Goal: Navigation & Orientation: Understand site structure

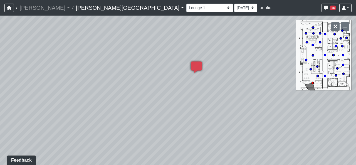
drag, startPoint x: 172, startPoint y: 62, endPoint x: 6, endPoint y: 106, distance: 171.8
click at [13, 107] on div "Loading... Main Lounge Loading... Bar Loading... Lounge 2 Loading... Created by…" at bounding box center [178, 90] width 356 height 149
drag, startPoint x: 250, startPoint y: 116, endPoint x: 93, endPoint y: 116, distance: 157.9
click at [93, 116] on div "Loading... Main Lounge Loading... Bar Loading... Lounge 2 Loading... Created by…" at bounding box center [178, 90] width 356 height 149
drag, startPoint x: 193, startPoint y: 117, endPoint x: 202, endPoint y: 116, distance: 9.2
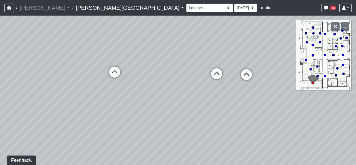
click at [202, 116] on div "Loading... Main Lounge Loading... Bar Loading... Lounge 2 Loading... Created by…" at bounding box center [178, 90] width 356 height 149
click at [112, 71] on icon at bounding box center [114, 74] width 17 height 17
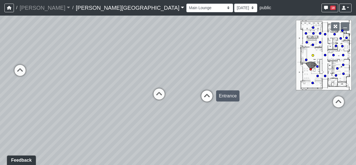
click at [214, 97] on icon at bounding box center [206, 98] width 17 height 17
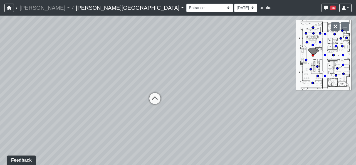
drag, startPoint x: 115, startPoint y: 107, endPoint x: 221, endPoint y: 131, distance: 109.1
click at [212, 127] on div "Loading... Main Lounge Loading... Bar Loading... Lounge 2 Loading... Created by…" at bounding box center [178, 90] width 356 height 149
drag, startPoint x: 166, startPoint y: 125, endPoint x: 282, endPoint y: 89, distance: 121.8
click at [282, 89] on div "Loading... Main Lounge Loading... Bar Loading... Lounge 2 Loading... Created by…" at bounding box center [178, 90] width 356 height 149
drag, startPoint x: 145, startPoint y: 140, endPoint x: 194, endPoint y: 135, distance: 48.8
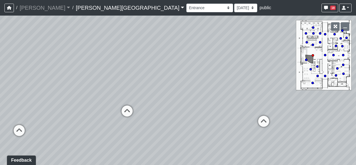
click at [194, 135] on div "Loading... Main Lounge Loading... Bar Loading... Lounge 2 Loading... Created by…" at bounding box center [178, 90] width 356 height 149
drag, startPoint x: 109, startPoint y: 137, endPoint x: 194, endPoint y: 132, distance: 84.6
click at [194, 132] on div "Loading... Main Lounge Loading... Bar Loading... Lounge 2 Loading... Created by…" at bounding box center [178, 90] width 356 height 149
drag, startPoint x: 51, startPoint y: 134, endPoint x: 153, endPoint y: 135, distance: 101.7
click at [151, 135] on div "Loading... Main Lounge Loading... Bar Loading... Lounge 2 Loading... Created by…" at bounding box center [178, 90] width 356 height 149
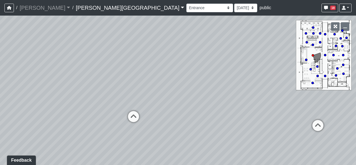
click at [121, 132] on div "Loading... Main Lounge Loading... Bar Loading... Lounge 2 Loading... Created by…" at bounding box center [178, 90] width 356 height 149
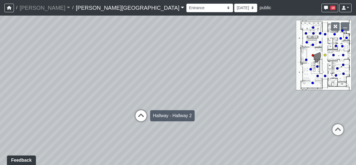
click at [142, 114] on icon at bounding box center [141, 118] width 17 height 17
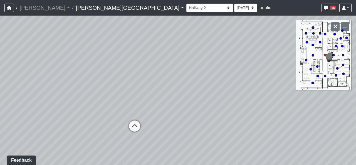
drag, startPoint x: 138, startPoint y: 137, endPoint x: 136, endPoint y: 129, distance: 8.2
click at [137, 137] on div "Loading... Main Lounge Loading... Bar Loading... Lounge 2 Loading... Created by…" at bounding box center [178, 90] width 356 height 149
click at [136, 126] on icon at bounding box center [134, 128] width 17 height 17
drag, startPoint x: 234, startPoint y: 133, endPoint x: 67, endPoint y: 121, distance: 167.5
click at [78, 123] on div "Loading... Main Lounge Loading... Bar Loading... Lounge 2 Loading... Created by…" at bounding box center [178, 90] width 356 height 149
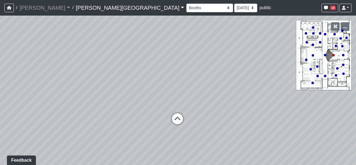
drag, startPoint x: 237, startPoint y: 100, endPoint x: 120, endPoint y: 132, distance: 121.8
click at [119, 132] on div "Loading... Main Lounge Loading... Bar Loading... Lounge 2 Loading... Created by…" at bounding box center [178, 90] width 356 height 149
click at [179, 115] on icon at bounding box center [177, 121] width 17 height 17
click at [179, 115] on icon at bounding box center [175, 113] width 17 height 17
drag, startPoint x: 240, startPoint y: 104, endPoint x: 237, endPoint y: 106, distance: 3.9
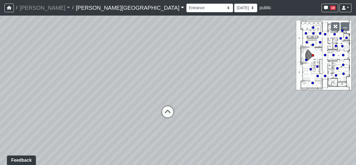
click at [237, 106] on div "Loading... Main Lounge Loading... Bar Loading... Lounge 2 Loading... Created by…" at bounding box center [178, 90] width 356 height 149
drag, startPoint x: 233, startPoint y: 103, endPoint x: 222, endPoint y: 105, distance: 11.3
click at [222, 105] on div "Loading... Main Lounge Loading... Bar Loading... Lounge 2 Loading... Created by…" at bounding box center [178, 90] width 356 height 149
drag, startPoint x: 179, startPoint y: 61, endPoint x: 93, endPoint y: 61, distance: 85.9
click at [93, 61] on div "Loading... Main Lounge Loading... Bar Loading... Lounge 2 Loading... Created by…" at bounding box center [178, 90] width 356 height 149
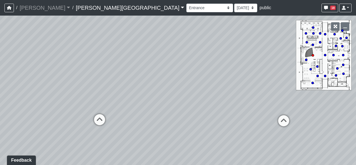
drag, startPoint x: 238, startPoint y: 89, endPoint x: 140, endPoint y: 86, distance: 97.3
click at [140, 86] on div "Loading... Main Lounge Loading... Bar Loading... Lounge 2 Loading... Created by…" at bounding box center [178, 90] width 356 height 149
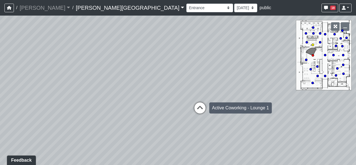
click at [202, 105] on icon at bounding box center [200, 110] width 17 height 17
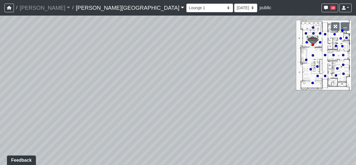
drag, startPoint x: 236, startPoint y: 119, endPoint x: 274, endPoint y: 113, distance: 38.0
click at [273, 113] on div "Loading... Main Lounge Loading... Bar Loading... Lounge 2 Loading... Created by…" at bounding box center [178, 90] width 356 height 149
click at [118, 144] on icon at bounding box center [116, 143] width 17 height 17
drag, startPoint x: 237, startPoint y: 130, endPoint x: 200, endPoint y: 130, distance: 36.4
click at [200, 130] on div "Loading... Main Lounge Loading... Bar Loading... Lounge 2 Loading... Created by…" at bounding box center [178, 90] width 356 height 149
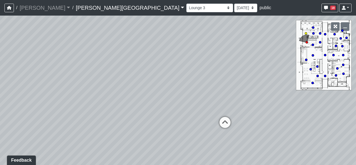
click at [229, 128] on icon at bounding box center [225, 125] width 17 height 17
drag, startPoint x: 245, startPoint y: 124, endPoint x: 155, endPoint y: 109, distance: 91.0
click at [148, 109] on div "Loading... Main Lounge Loading... Bar Loading... Lounge 2 Loading... Created by…" at bounding box center [178, 90] width 356 height 149
drag, startPoint x: 243, startPoint y: 109, endPoint x: 207, endPoint y: 110, distance: 36.5
click at [199, 110] on div "Loading... Main Lounge Loading... Bar Loading... Lounge 2 Loading... Created by…" at bounding box center [178, 90] width 356 height 149
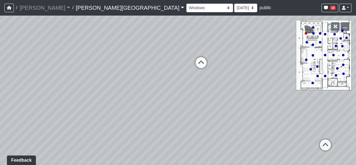
click at [315, 147] on div "Loading... Main Lounge Loading... Bar Loading... Lounge 2 Loading... Created by…" at bounding box center [178, 90] width 356 height 149
click at [326, 149] on icon at bounding box center [325, 147] width 17 height 17
drag, startPoint x: 181, startPoint y: 98, endPoint x: 270, endPoint y: 110, distance: 89.9
click at [270, 110] on div "Loading... Main Lounge Loading... Bar Loading... Lounge 2 Loading... Created by…" at bounding box center [178, 90] width 356 height 149
drag, startPoint x: 240, startPoint y: 98, endPoint x: 220, endPoint y: 97, distance: 19.8
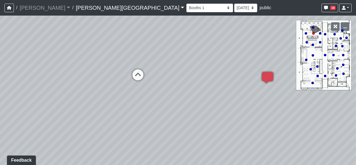
click at [220, 97] on div "Loading... Main Lounge Loading... Bar Loading... Lounge 2 Loading... Created by…" at bounding box center [178, 90] width 356 height 149
drag, startPoint x: 260, startPoint y: 122, endPoint x: 146, endPoint y: 111, distance: 114.8
click at [146, 111] on div "Loading... Main Lounge Loading... Bar Loading... Lounge 2 Loading... Created by…" at bounding box center [178, 90] width 356 height 149
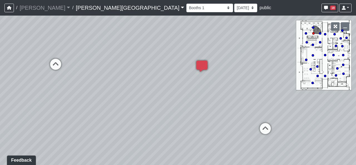
drag, startPoint x: 111, startPoint y: 89, endPoint x: 274, endPoint y: 101, distance: 163.4
click at [274, 101] on div "Loading... Main Lounge Loading... Bar Loading... Lounge 2 Loading... Created by…" at bounding box center [178, 90] width 356 height 149
drag, startPoint x: 179, startPoint y: 105, endPoint x: 240, endPoint y: 119, distance: 61.8
click at [240, 119] on div "Loading... Main Lounge Loading... Bar Loading... Lounge 2 Loading... Created by…" at bounding box center [178, 90] width 356 height 149
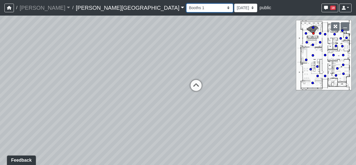
click at [186, 11] on select "Booths 1 Booths 2 Entry Lounge 1 Lounge 2 Lounge 3 Windows Bar Entrance Lounge …" at bounding box center [209, 8] width 47 height 9
click at [186, 4] on select "Booths 1 Booths 2 Entry Lounge 1 Lounge 2 Lounge 3 Windows Bar Entrance Lounge …" at bounding box center [209, 8] width 47 height 9
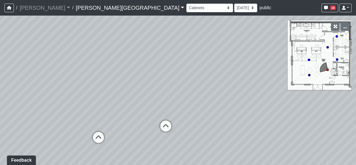
drag, startPoint x: 222, startPoint y: 110, endPoint x: 171, endPoint y: 117, distance: 51.7
click at [219, 109] on div "Loading... Main Lounge Loading... Bar Loading... Lounge 2 Loading... Created by…" at bounding box center [178, 90] width 356 height 149
drag, startPoint x: 110, startPoint y: 97, endPoint x: 180, endPoint y: 93, distance: 70.2
click at [180, 93] on div "Loading... Main Lounge Loading... Bar Loading... Lounge 2 Loading... Created by…" at bounding box center [178, 90] width 356 height 149
click at [154, 123] on icon at bounding box center [156, 126] width 17 height 17
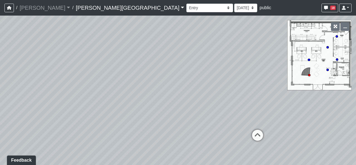
drag, startPoint x: 235, startPoint y: 111, endPoint x: 81, endPoint y: 94, distance: 155.0
click at [81, 94] on div "Loading... Main Lounge Loading... Bar Loading... Lounge 2 Loading... Created by…" at bounding box center [178, 90] width 356 height 149
drag, startPoint x: 276, startPoint y: 112, endPoint x: 67, endPoint y: 82, distance: 211.4
click at [67, 82] on div "Loading... Main Lounge Loading... Bar Loading... Lounge 2 Loading... Created by…" at bounding box center [178, 90] width 356 height 149
drag, startPoint x: 189, startPoint y: 104, endPoint x: 250, endPoint y: 133, distance: 67.7
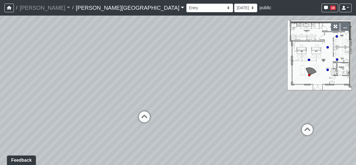
click at [252, 133] on div "Loading... Main Lounge Loading... Bar Loading... Lounge 2 Loading... Created by…" at bounding box center [178, 90] width 356 height 149
drag, startPoint x: 185, startPoint y: 74, endPoint x: 200, endPoint y: 77, distance: 14.7
click at [203, 78] on div "Loading... Main Lounge Loading... Bar Loading... Lounge 2 Loading... Created by…" at bounding box center [178, 90] width 356 height 149
click at [234, 8] on select "[DATE] [DATE] [DATE] [DATE] [DATE] [DATE] [DATE] [DATE] [DATE] [DATE] [DATE] [D…" at bounding box center [245, 8] width 23 height 9
drag, startPoint x: 205, startPoint y: 97, endPoint x: 202, endPoint y: 95, distance: 3.9
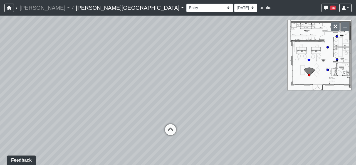
click at [202, 96] on div "Loading... Main Lounge Loading... Bar Loading... Lounge 2 Loading... Created by…" at bounding box center [178, 90] width 356 height 149
drag, startPoint x: 249, startPoint y: 140, endPoint x: 225, endPoint y: 121, distance: 30.8
click at [203, 126] on div "Loading... Main Lounge Loading... Bar Loading... Lounge 2 Loading... Created by…" at bounding box center [178, 90] width 356 height 149
click at [303, 131] on icon at bounding box center [306, 133] width 17 height 17
select select "txFFof8RDaXzEHWmwmdnP4"
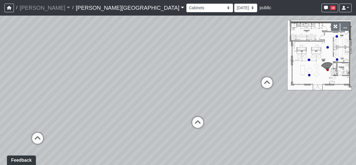
drag, startPoint x: 96, startPoint y: 60, endPoint x: 208, endPoint y: 78, distance: 114.0
click at [208, 78] on div "Loading... Main Lounge Loading... Bar Loading... Lounge 2 Loading... Created by…" at bounding box center [178, 90] width 356 height 149
click at [234, 8] on select "[DATE] [DATE] [DATE] [DATE] [DATE] [DATE] [DATE] [DATE] [DATE] [DATE] [DATE] [D…" at bounding box center [245, 8] width 23 height 9
select select "uFs6euBHNmPeGf5nPHiJmm"
click at [234, 4] on select "[DATE] [DATE] [DATE] [DATE] [DATE] [DATE] [DATE] [DATE] [DATE] [DATE] [DATE] [D…" at bounding box center [245, 8] width 23 height 9
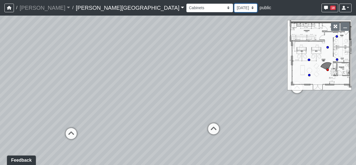
select select "txFFof8RDaXzEHWmwmdnP4"
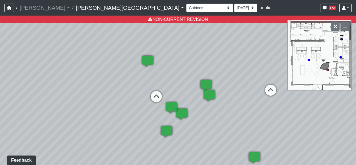
drag, startPoint x: 144, startPoint y: 85, endPoint x: 190, endPoint y: 90, distance: 46.7
click at [190, 90] on div "Loading... Main Lounge Loading... Bar Loading... Lounge 2 Loading... Created by…" at bounding box center [178, 90] width 356 height 149
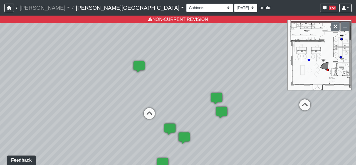
drag, startPoint x: 182, startPoint y: 58, endPoint x: 183, endPoint y: 75, distance: 16.8
click at [183, 75] on div "Loading... Main Lounge Loading... Bar Loading... Lounge 2 Loading... Created by…" at bounding box center [178, 90] width 356 height 149
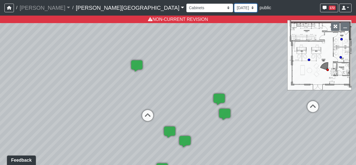
click at [234, 9] on select "[DATE] [DATE] [DATE] [DATE] [DATE] [DATE] [DATE] [DATE] [DATE] [DATE] [DATE] [D…" at bounding box center [245, 8] width 23 height 9
select select "gCgoSfPsAFUr1sedUFuJW1"
click at [234, 4] on select "[DATE] [DATE] [DATE] [DATE] [DATE] [DATE] [DATE] [DATE] [DATE] [DATE] [DATE] [D…" at bounding box center [245, 8] width 23 height 9
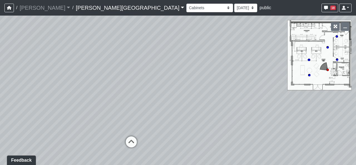
drag, startPoint x: 164, startPoint y: 94, endPoint x: 257, endPoint y: 66, distance: 96.8
click at [257, 66] on div "Loading... Main Lounge Loading... Bar Loading... Lounge 2 Loading... Created by…" at bounding box center [178, 90] width 356 height 149
click at [167, 121] on icon at bounding box center [165, 128] width 17 height 17
drag, startPoint x: 242, startPoint y: 106, endPoint x: 100, endPoint y: 145, distance: 147.5
click at [100, 145] on div "Loading... Main Lounge Loading... Bar Loading... Lounge 2 Loading... Created by…" at bounding box center [178, 90] width 356 height 149
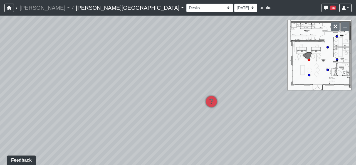
drag, startPoint x: 124, startPoint y: 123, endPoint x: 119, endPoint y: 120, distance: 5.9
click at [114, 120] on div "Loading... Main Lounge Loading... Bar Loading... Lounge 2 Loading... Created by…" at bounding box center [178, 90] width 356 height 149
drag, startPoint x: 185, startPoint y: 95, endPoint x: 56, endPoint y: 78, distance: 130.1
click at [56, 78] on div "Loading... Main Lounge Loading... Bar Loading... Lounge 2 Loading... Created by…" at bounding box center [178, 90] width 356 height 149
drag, startPoint x: 228, startPoint y: 109, endPoint x: 213, endPoint y: 109, distance: 15.3
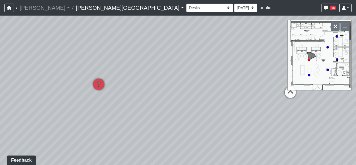
click at [213, 109] on div "Loading... Main Lounge Loading... Bar Loading... Lounge 2 Loading... Created by…" at bounding box center [178, 90] width 356 height 149
click at [198, 96] on div "Loading... Main Lounge Loading... Bar Loading... Lounge 2 Loading... Created by…" at bounding box center [178, 90] width 356 height 149
drag, startPoint x: 171, startPoint y: 77, endPoint x: 213, endPoint y: 80, distance: 42.1
click at [213, 80] on div "Loading... Main Lounge Loading... Bar Loading... Lounge 2 Loading... Created by…" at bounding box center [178, 90] width 356 height 149
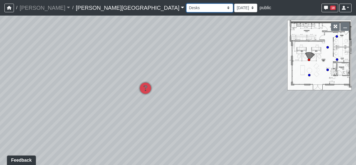
click at [186, 7] on select "Booths 1 Booths 2 Entry Lounge 1 Lounge 2 Lounge 3 Windows Bar Entrance Lounge …" at bounding box center [209, 8] width 47 height 9
click at [186, 4] on select "Booths 1 Booths 2 Entry Lounge 1 Lounge 2 Lounge 3 Windows Bar Entrance Lounge …" at bounding box center [209, 8] width 47 height 9
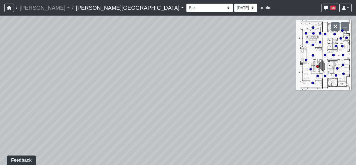
drag, startPoint x: 211, startPoint y: 116, endPoint x: 275, endPoint y: 116, distance: 64.5
click at [269, 116] on div "Loading... Main Lounge Loading... Bar Loading... Lounge 2 Loading... Created by…" at bounding box center [178, 90] width 356 height 149
click at [186, 11] on select "Booths 1 Booths 2 Entry Lounge 1 Lounge 2 Lounge 3 Windows Bar Entrance Lounge …" at bounding box center [209, 8] width 47 height 9
click at [186, 4] on select "Booths 1 Booths 2 Entry Lounge 1 Lounge 2 Lounge 3 Windows Bar Entrance Lounge …" at bounding box center [209, 8] width 47 height 9
drag, startPoint x: 225, startPoint y: 91, endPoint x: 34, endPoint y: 57, distance: 194.0
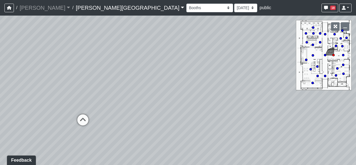
click at [63, 60] on div "Loading... Main Lounge Loading... Bar Loading... Lounge 2 Loading... Created by…" at bounding box center [178, 90] width 356 height 149
drag, startPoint x: 235, startPoint y: 93, endPoint x: 142, endPoint y: 98, distance: 93.6
click at [148, 100] on div "Loading... Main Lounge Loading... Bar Loading... Lounge 2 Loading... Created by…" at bounding box center [178, 90] width 356 height 149
click at [206, 64] on div "Loading... Entry" at bounding box center [208, 71] width 17 height 17
select select "jjYrwuVTQNM22FbxVCQ1FR"
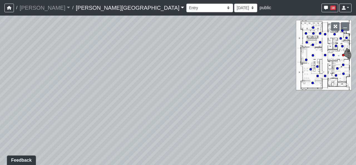
drag, startPoint x: 190, startPoint y: 94, endPoint x: 265, endPoint y: 107, distance: 76.4
click at [245, 103] on div "Loading... Main Lounge Loading... Bar Loading... Lounge 2 Loading... Created by…" at bounding box center [178, 90] width 356 height 149
drag, startPoint x: 164, startPoint y: 89, endPoint x: 261, endPoint y: 88, distance: 97.3
click at [262, 88] on div "Loading... Main Lounge Loading... Bar Loading... Lounge 2 Loading... Created by…" at bounding box center [178, 90] width 356 height 149
drag, startPoint x: 185, startPoint y: 98, endPoint x: 230, endPoint y: 90, distance: 46.0
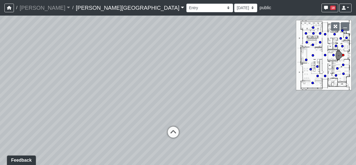
click at [230, 90] on div "Loading... Main Lounge Loading... Bar Loading... Lounge 2 Loading... Created by…" at bounding box center [178, 90] width 356 height 149
drag, startPoint x: 208, startPoint y: 80, endPoint x: 211, endPoint y: 82, distance: 3.2
click at [211, 82] on div "Loading... Main Lounge Loading... Bar Loading... Lounge 2 Loading... Created by…" at bounding box center [178, 90] width 356 height 149
drag, startPoint x: 203, startPoint y: 100, endPoint x: 209, endPoint y: 97, distance: 6.5
click at [209, 97] on div "Loading... Main Lounge Loading... Bar Loading... Lounge 2 Loading... Created by…" at bounding box center [178, 90] width 356 height 149
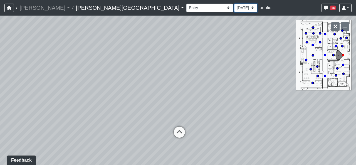
click at [234, 10] on select "[DATE] [DATE] [DATE] [DATE] [DATE] [DATE] [DATE] [DATE] [DATE] [DATE] [DATE] [D…" at bounding box center [245, 8] width 23 height 9
select select "uFs6euBHNmPeGf5nPHiJmm"
click at [234, 4] on select "[DATE] [DATE] [DATE] [DATE] [DATE] [DATE] [DATE] [DATE] [DATE] [DATE] [DATE] [D…" at bounding box center [245, 8] width 23 height 9
select select "jjYrwuVTQNM22FbxVCQ1FR"
select select "uFs6euBHNmPeGf5nPHiJmm"
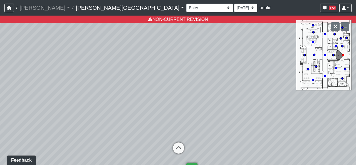
drag, startPoint x: 187, startPoint y: 88, endPoint x: 186, endPoint y: 105, distance: 17.8
click at [186, 105] on div "Loading... Main Lounge Loading... Bar Loading... Lounge 2 Loading... Created by…" at bounding box center [178, 90] width 356 height 149
drag, startPoint x: 194, startPoint y: 69, endPoint x: 185, endPoint y: 105, distance: 37.3
click at [185, 105] on div "Loading... Main Lounge Loading... Bar Loading... Lounge 2 Loading... Created by…" at bounding box center [178, 90] width 356 height 149
drag, startPoint x: 194, startPoint y: 71, endPoint x: 177, endPoint y: 129, distance: 60.1
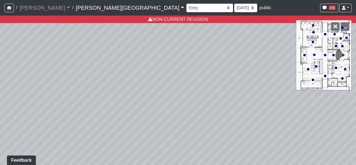
click at [177, 129] on div "Loading... Main Lounge Loading... Bar Loading... Lounge 2 Loading... Created by…" at bounding box center [178, 90] width 356 height 149
drag, startPoint x: 182, startPoint y: 99, endPoint x: 189, endPoint y: 23, distance: 76.4
click at [189, 23] on div "Loading... Main Lounge Loading... Bar Loading... Lounge 2 Loading... Created by…" at bounding box center [178, 90] width 356 height 149
drag, startPoint x: 180, startPoint y: 111, endPoint x: 186, endPoint y: 77, distance: 35.0
click at [186, 77] on div "Loading... Main Lounge Loading... Bar Loading... Lounge 2 Loading... Created by…" at bounding box center [178, 90] width 356 height 149
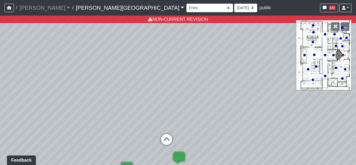
drag, startPoint x: 180, startPoint y: 110, endPoint x: 183, endPoint y: 100, distance: 10.5
click at [183, 100] on div "Loading... Main Lounge Loading... Bar Loading... Lounge 2 Loading... Created by…" at bounding box center [178, 90] width 356 height 149
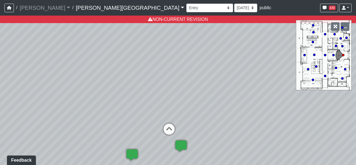
click at [157, 131] on div "Loading... Main Lounge Loading... Bar Loading... Lounge 2 Loading... Created by…" at bounding box center [178, 90] width 356 height 149
click at [163, 128] on icon at bounding box center [169, 131] width 17 height 17
select select "u2EXiXzDikQyxF8CqBZzqm"
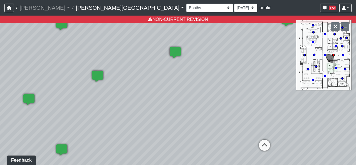
drag, startPoint x: 122, startPoint y: 113, endPoint x: 201, endPoint y: 89, distance: 82.7
click at [247, 108] on div "Loading... Main Lounge Loading... Bar Loading... Lounge 2 Loading... Created by…" at bounding box center [178, 90] width 356 height 149
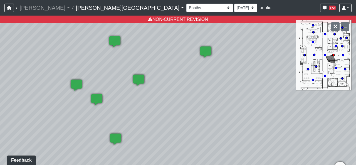
drag, startPoint x: 112, startPoint y: 56, endPoint x: 163, endPoint y: 58, distance: 50.9
click at [163, 58] on div "Loading... Main Lounge Loading... Bar Loading... Lounge 2 Loading... Created by…" at bounding box center [178, 90] width 356 height 149
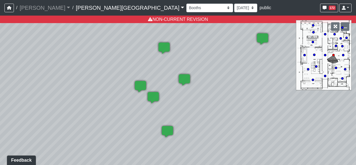
drag, startPoint x: 188, startPoint y: 101, endPoint x: 256, endPoint y: 100, distance: 67.5
click at [256, 100] on div "Loading... Main Lounge Loading... Bar Loading... Lounge 2 Loading... Created by…" at bounding box center [178, 90] width 356 height 149
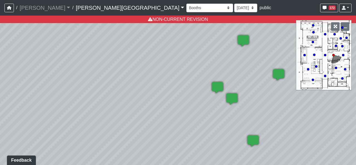
drag, startPoint x: 43, startPoint y: 85, endPoint x: 189, endPoint y: 87, distance: 146.5
click at [193, 87] on div "Loading... Main Lounge Loading... Bar Loading... Lounge 2 Loading... Created by…" at bounding box center [178, 90] width 356 height 149
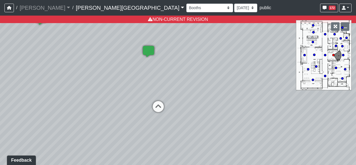
drag, startPoint x: 66, startPoint y: 88, endPoint x: 201, endPoint y: 95, distance: 135.2
click at [201, 95] on div "Loading... Main Lounge Loading... Bar Loading... Lounge 2 Loading... Created by…" at bounding box center [178, 90] width 356 height 149
drag, startPoint x: 191, startPoint y: 77, endPoint x: 201, endPoint y: 89, distance: 15.4
click at [201, 89] on div "Loading... Main Lounge Loading... Bar Loading... Lounge 2 Loading... Created by…" at bounding box center [178, 90] width 356 height 149
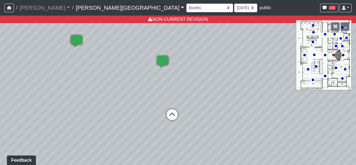
drag, startPoint x: 180, startPoint y: 69, endPoint x: 194, endPoint y: 66, distance: 14.6
click at [194, 66] on div "Loading... Main Lounge Loading... Bar Loading... Lounge 2 Loading... Created by…" at bounding box center [178, 90] width 356 height 149
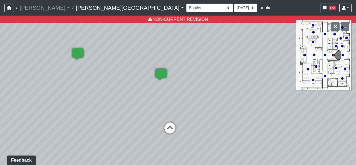
drag, startPoint x: 189, startPoint y: 69, endPoint x: 186, endPoint y: 83, distance: 14.8
click at [186, 83] on div "Loading... Main Lounge Loading... Bar Loading... Lounge 2 Loading... Created by…" at bounding box center [178, 90] width 356 height 149
click at [234, 8] on select "[DATE] [DATE] [DATE] [DATE] [DATE] [DATE] [DATE] [DATE] [DATE] [DATE] [DATE] [D…" at bounding box center [245, 8] width 23 height 9
select select "gCgoSfPsAFUr1sedUFuJW1"
click at [234, 4] on select "[DATE] [DATE] [DATE] [DATE] [DATE] [DATE] [DATE] [DATE] [DATE] [DATE] [DATE] [D…" at bounding box center [245, 8] width 23 height 9
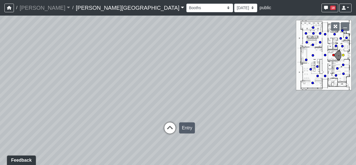
click at [176, 127] on icon at bounding box center [169, 130] width 17 height 17
drag, startPoint x: 273, startPoint y: 142, endPoint x: 140, endPoint y: 112, distance: 135.7
click at [149, 114] on div "Loading... Main Lounge Loading... Bar Loading... Lounge 2 Loading... Created by…" at bounding box center [178, 90] width 356 height 149
drag, startPoint x: 271, startPoint y: 113, endPoint x: 109, endPoint y: 100, distance: 163.1
click at [173, 104] on div "Loading... Main Lounge Loading... Bar Loading... Lounge 2 Loading... Created by…" at bounding box center [178, 90] width 356 height 149
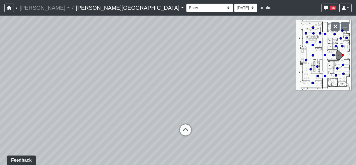
drag, startPoint x: 217, startPoint y: 95, endPoint x: 134, endPoint y: 133, distance: 90.7
click at [133, 133] on div "Loading... Main Lounge Loading... Bar Loading... Lounge 2 Loading... Created by…" at bounding box center [178, 90] width 356 height 149
drag, startPoint x: 207, startPoint y: 85, endPoint x: 203, endPoint y: 86, distance: 4.2
click at [203, 86] on div "Loading... Main Lounge Loading... Bar Loading... Lounge 2 Loading... Created by…" at bounding box center [178, 90] width 356 height 149
drag, startPoint x: 202, startPoint y: 99, endPoint x: 206, endPoint y: 94, distance: 6.7
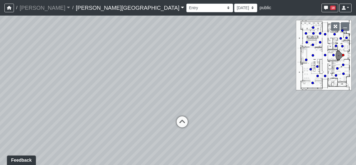
click at [206, 94] on div "Loading... Main Lounge Loading... Bar Loading... Lounge 2 Loading... Created by…" at bounding box center [178, 90] width 356 height 149
click at [211, 88] on div "Loading... Main Lounge Loading... Bar Loading... Lounge 2 Loading... Created by…" at bounding box center [178, 90] width 356 height 149
drag, startPoint x: 198, startPoint y: 65, endPoint x: 198, endPoint y: 71, distance: 6.1
click at [198, 71] on div "Loading... Main Lounge Loading... Bar Loading... Lounge 2 Loading... Created by…" at bounding box center [178, 90] width 356 height 149
click at [185, 87] on div "Loading... Main Lounge Loading... Bar Loading... Lounge 2 Loading... Created by…" at bounding box center [178, 90] width 356 height 149
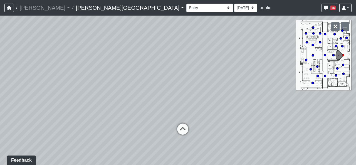
drag, startPoint x: 186, startPoint y: 77, endPoint x: 184, endPoint y: 80, distance: 3.7
click at [184, 80] on div "Loading... Main Lounge Loading... Bar Loading... Lounge 2 Loading... Created by…" at bounding box center [178, 90] width 356 height 149
drag, startPoint x: 208, startPoint y: 114, endPoint x: 206, endPoint y: 108, distance: 6.1
click at [206, 108] on div "Loading... Main Lounge Loading... Bar Loading... Lounge 2 Loading... Created by…" at bounding box center [178, 90] width 356 height 149
drag, startPoint x: 205, startPoint y: 123, endPoint x: 208, endPoint y: 122, distance: 3.9
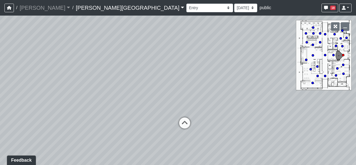
click at [212, 122] on div "Loading... Main Lounge Loading... Bar Loading... Lounge 2 Loading... Created by…" at bounding box center [178, 90] width 356 height 149
drag, startPoint x: 166, startPoint y: 130, endPoint x: 160, endPoint y: 134, distance: 7.5
click at [160, 134] on div "Loading... Main Lounge Loading... Bar Loading... Lounge 2 Loading... Created by…" at bounding box center [178, 90] width 356 height 149
drag, startPoint x: 142, startPoint y: 92, endPoint x: 141, endPoint y: 98, distance: 6.1
click at [141, 98] on div "Loading... Main Lounge Loading... Bar Loading... Lounge 2 Loading... Created by…" at bounding box center [178, 90] width 356 height 149
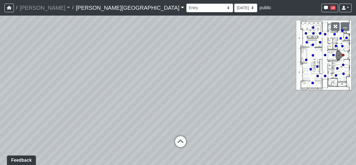
drag, startPoint x: 151, startPoint y: 92, endPoint x: 152, endPoint y: 102, distance: 10.6
click at [152, 102] on div "Loading... Main Lounge Loading... Bar Loading... Lounge 2 Loading... Created by…" at bounding box center [178, 90] width 356 height 149
click at [181, 143] on icon at bounding box center [180, 146] width 17 height 17
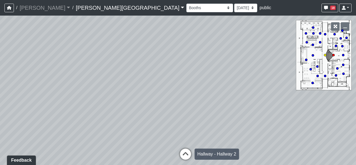
click at [184, 152] on icon at bounding box center [185, 156] width 17 height 17
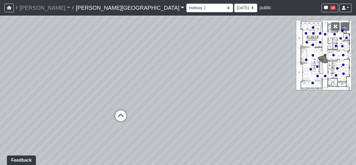
drag, startPoint x: 174, startPoint y: 123, endPoint x: 303, endPoint y: 125, distance: 129.3
click at [303, 125] on div "Loading... Main Lounge Loading... Bar Loading... Lounge 2 Loading... Created by…" at bounding box center [178, 90] width 356 height 149
drag, startPoint x: 177, startPoint y: 129, endPoint x: 256, endPoint y: 111, distance: 81.0
click at [256, 111] on div "Loading... Main Lounge Loading... Bar Loading... Lounge 2 Loading... Created by…" at bounding box center [178, 90] width 356 height 149
drag, startPoint x: 183, startPoint y: 63, endPoint x: 191, endPoint y: 87, distance: 25.1
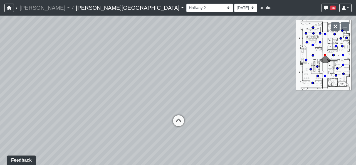
click at [191, 90] on div "Loading... Main Lounge Loading... Bar Loading... Lounge 2 Loading... Created by…" at bounding box center [178, 90] width 356 height 149
drag, startPoint x: 222, startPoint y: 126, endPoint x: 230, endPoint y: 116, distance: 13.0
click at [230, 116] on div "Loading... Main Lounge Loading... Bar Loading... Lounge 2 Loading... Created by…" at bounding box center [178, 90] width 356 height 149
drag, startPoint x: 217, startPoint y: 113, endPoint x: 225, endPoint y: 112, distance: 8.5
click at [225, 111] on div "Loading... Main Lounge Loading... Bar Loading... Lounge 2 Loading... Created by…" at bounding box center [178, 90] width 356 height 149
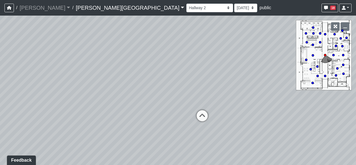
drag, startPoint x: 211, startPoint y: 120, endPoint x: 235, endPoint y: 114, distance: 24.4
click at [235, 114] on div "Loading... Main Lounge Loading... Bar Loading... Lounge 2 Loading... Created by…" at bounding box center [178, 90] width 356 height 149
drag, startPoint x: 126, startPoint y: 106, endPoint x: 273, endPoint y: 107, distance: 146.5
click at [273, 107] on div "Loading... Main Lounge Loading... Bar Loading... Lounge 2 Loading... Created by…" at bounding box center [178, 90] width 356 height 149
drag, startPoint x: 117, startPoint y: 115, endPoint x: 89, endPoint y: 101, distance: 31.3
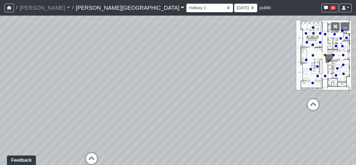
click at [89, 101] on div "Loading... Main Lounge Loading... Bar Loading... Lounge 2 Loading... Created by…" at bounding box center [178, 90] width 356 height 149
drag, startPoint x: 295, startPoint y: 123, endPoint x: 95, endPoint y: 108, distance: 200.7
click at [95, 108] on div "Loading... Main Lounge Loading... Bar Loading... Lounge 2 Loading... Created by…" at bounding box center [178, 90] width 356 height 149
drag, startPoint x: 350, startPoint y: 133, endPoint x: 150, endPoint y: 113, distance: 201.1
click at [150, 113] on div "Loading... Main Lounge Loading... Bar Loading... Lounge 2 Loading... Created by…" at bounding box center [178, 90] width 356 height 149
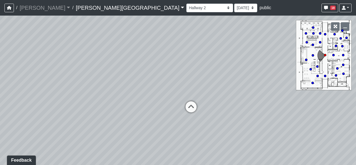
drag, startPoint x: 160, startPoint y: 109, endPoint x: 153, endPoint y: 115, distance: 8.5
click at [153, 115] on div "Loading... Main Lounge Loading... Bar Loading... Lounge 2 Loading... Created by…" at bounding box center [178, 90] width 356 height 149
drag, startPoint x: 93, startPoint y: 119, endPoint x: 237, endPoint y: 118, distance: 143.7
click at [192, 118] on div "Loading... Main Lounge Loading... Bar Loading... Lounge 2 Loading... Created by…" at bounding box center [178, 90] width 356 height 149
click at [174, 118] on div "Loading... Main Lounge Loading... Bar Loading... Lounge 2 Loading... Created by…" at bounding box center [178, 90] width 356 height 149
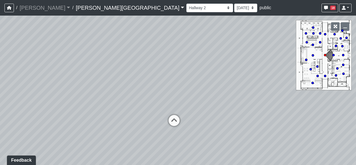
drag, startPoint x: 113, startPoint y: 100, endPoint x: 174, endPoint y: 106, distance: 61.2
click at [174, 106] on div "Loading... Main Lounge Loading... Bar Loading... Lounge 2 Loading... Created by…" at bounding box center [178, 90] width 356 height 149
drag, startPoint x: 170, startPoint y: 103, endPoint x: 183, endPoint y: 107, distance: 13.7
click at [183, 107] on div "Loading... Main Lounge Loading... Bar Loading... Lounge 2 Loading... Created by…" at bounding box center [178, 90] width 356 height 149
drag, startPoint x: 195, startPoint y: 92, endPoint x: 187, endPoint y: 102, distance: 13.0
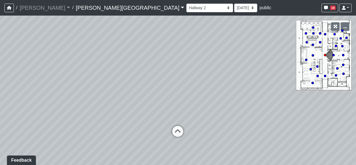
click at [187, 102] on div "Loading... Main Lounge Loading... Bar Loading... Lounge 2 Loading... Created by…" at bounding box center [178, 90] width 356 height 149
drag, startPoint x: 199, startPoint y: 97, endPoint x: 197, endPoint y: 100, distance: 3.6
click at [197, 100] on div "Loading... Main Lounge Loading... Bar Loading... Lounge 2 Loading... Created by…" at bounding box center [178, 90] width 356 height 149
click at [191, 91] on div "Loading... Main Lounge Loading... Bar Loading... Lounge 2 Loading... Created by…" at bounding box center [178, 90] width 356 height 149
drag, startPoint x: 140, startPoint y: 117, endPoint x: 137, endPoint y: 115, distance: 3.4
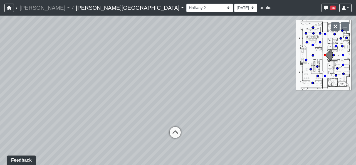
click at [137, 115] on div "Loading... Main Lounge Loading... Bar Loading... Lounge 2 Loading... Created by…" at bounding box center [178, 90] width 356 height 149
drag, startPoint x: 179, startPoint y: 105, endPoint x: 176, endPoint y: 105, distance: 3.1
click at [176, 105] on div "Loading... Main Lounge Loading... Bar Loading... Lounge 2 Loading... Created by…" at bounding box center [178, 90] width 356 height 149
click at [178, 103] on div "Loading... Main Lounge Loading... Bar Loading... Lounge 2 Loading... Created by…" at bounding box center [178, 90] width 356 height 149
drag, startPoint x: 178, startPoint y: 89, endPoint x: 181, endPoint y: 91, distance: 3.9
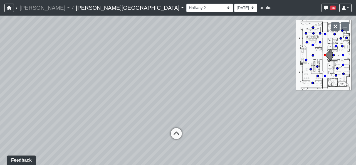
click at [181, 91] on div "Loading... Main Lounge Loading... Bar Loading... Lounge 2 Loading... Created by…" at bounding box center [178, 90] width 356 height 149
click at [182, 93] on div "Loading... Main Lounge Loading... Bar Loading... Lounge 2 Loading... Created by…" at bounding box center [178, 90] width 356 height 149
drag, startPoint x: 194, startPoint y: 113, endPoint x: 195, endPoint y: 116, distance: 3.7
click at [195, 116] on div "Loading... Main Lounge Loading... Bar Loading... Lounge 2 Loading... Created by…" at bounding box center [178, 90] width 356 height 149
drag, startPoint x: 196, startPoint y: 128, endPoint x: 190, endPoint y: 127, distance: 6.9
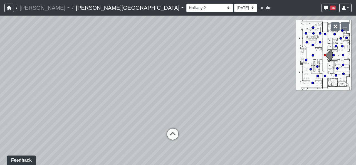
click at [190, 127] on div "Loading... Main Lounge Loading... Bar Loading... Lounge 2 Loading... Created by…" at bounding box center [178, 90] width 356 height 149
drag, startPoint x: 185, startPoint y: 106, endPoint x: 194, endPoint y: 106, distance: 8.3
click at [194, 106] on div "Loading... Main Lounge Loading... Bar Loading... Lounge 2 Loading... Created by…" at bounding box center [178, 90] width 356 height 149
drag, startPoint x: 180, startPoint y: 105, endPoint x: 181, endPoint y: 110, distance: 4.2
click at [181, 110] on div "Loading... Main Lounge Loading... Bar Loading... Lounge 2 Loading... Created by…" at bounding box center [178, 90] width 356 height 149
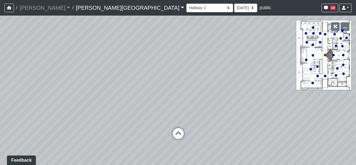
drag, startPoint x: 193, startPoint y: 101, endPoint x: 193, endPoint y: 97, distance: 3.9
click at [193, 97] on div "Loading... Main Lounge Loading... Bar Loading... Lounge 2 Loading... Created by…" at bounding box center [178, 90] width 356 height 149
drag, startPoint x: 192, startPoint y: 96, endPoint x: 190, endPoint y: 100, distance: 3.8
click at [190, 100] on div "Loading... Main Lounge Loading... Bar Loading... Lounge 2 Loading... Created by…" at bounding box center [178, 90] width 356 height 149
drag, startPoint x: 276, startPoint y: 109, endPoint x: 275, endPoint y: 102, distance: 7.6
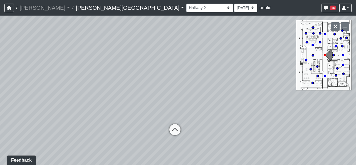
click at [275, 102] on div "Loading... Main Lounge Loading... Bar Loading... Lounge 2 Loading... Created by…" at bounding box center [178, 90] width 356 height 149
click at [180, 126] on icon at bounding box center [177, 132] width 17 height 17
click at [182, 98] on icon at bounding box center [176, 96] width 17 height 17
drag, startPoint x: 129, startPoint y: 114, endPoint x: 223, endPoint y: 118, distance: 94.9
click at [218, 118] on div "Loading... Main Lounge Loading... Bar Loading... Lounge 2 Loading... Created by…" at bounding box center [178, 90] width 356 height 149
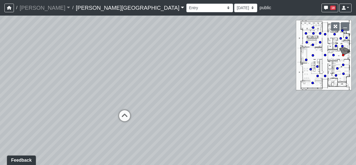
drag, startPoint x: 165, startPoint y: 108, endPoint x: 174, endPoint y: 106, distance: 9.6
click at [174, 106] on div "Loading... Main Lounge Loading... Bar Loading... Lounge 2 Loading... Created by…" at bounding box center [178, 90] width 356 height 149
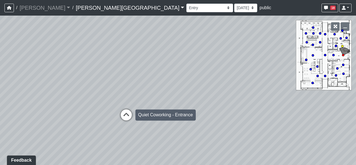
click at [120, 113] on icon at bounding box center [126, 117] width 17 height 17
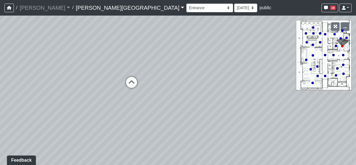
drag, startPoint x: 121, startPoint y: 117, endPoint x: 183, endPoint y: 116, distance: 62.5
click at [176, 116] on div "Loading... Main Lounge Loading... Bar Loading... Lounge 2 Loading... Created by…" at bounding box center [178, 90] width 356 height 149
drag, startPoint x: 98, startPoint y: 115, endPoint x: 148, endPoint y: 113, distance: 49.8
click at [157, 116] on div "Loading... Main Lounge Loading... Bar Loading... Lounge 2 Loading... Created by…" at bounding box center [178, 90] width 356 height 149
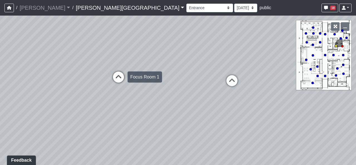
click at [123, 82] on icon at bounding box center [118, 79] width 17 height 17
select select "d31ZcGSxdwRXHKbpvkiSNa"
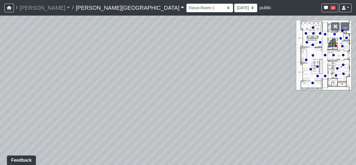
drag, startPoint x: 68, startPoint y: 106, endPoint x: 198, endPoint y: 106, distance: 130.6
click at [192, 106] on div "Loading... Main Lounge Loading... Bar Loading... Lounge 2 Loading... Created by…" at bounding box center [178, 90] width 356 height 149
drag, startPoint x: 152, startPoint y: 98, endPoint x: 143, endPoint y: 121, distance: 24.8
click at [143, 121] on div "Loading... Main Lounge Loading... Bar Loading... Lounge 2 Loading... Created by…" at bounding box center [178, 90] width 356 height 149
click at [234, 7] on select "[DATE] [DATE] [DATE] [DATE] [DATE] [DATE] [DATE] [DATE] [DATE] [DATE] [DATE] [D…" at bounding box center [245, 8] width 23 height 9
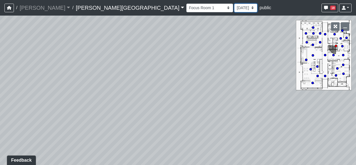
select select "uFs6euBHNmPeGf5nPHiJmm"
click at [234, 4] on select "[DATE] [DATE] [DATE] [DATE] [DATE] [DATE] [DATE] [DATE] [DATE] [DATE] [DATE] [D…" at bounding box center [245, 8] width 23 height 9
select select "d31ZcGSxdwRXHKbpvkiSNa"
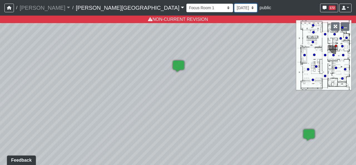
click at [234, 7] on select "[DATE] [DATE] [DATE] [DATE] [DATE] [DATE] [DATE] [DATE] [DATE] [DATE] [DATE] [D…" at bounding box center [245, 8] width 23 height 9
select select "gCgoSfPsAFUr1sedUFuJW1"
click at [234, 4] on select "[DATE] [DATE] [DATE] [DATE] [DATE] [DATE] [DATE] [DATE] [DATE] [DATE] [DATE] [D…" at bounding box center [245, 8] width 23 height 9
select select "d31ZcGSxdwRXHKbpvkiSNa"
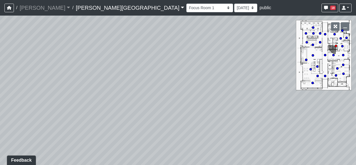
drag, startPoint x: 190, startPoint y: 90, endPoint x: 183, endPoint y: 88, distance: 7.9
click at [183, 88] on div "Loading... Main Lounge Loading... Bar Loading... Lounge 2 Loading... Created by…" at bounding box center [178, 90] width 356 height 149
click at [234, 8] on select "[DATE] [DATE] [DATE] [DATE] [DATE] [DATE] [DATE] [DATE] [DATE] [DATE] [DATE] [D…" at bounding box center [245, 8] width 23 height 9
select select "uFs6euBHNmPeGf5nPHiJmm"
click at [234, 4] on select "[DATE] [DATE] [DATE] [DATE] [DATE] [DATE] [DATE] [DATE] [DATE] [DATE] [DATE] [D…" at bounding box center [245, 8] width 23 height 9
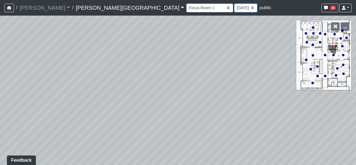
select select "d31ZcGSxdwRXHKbpvkiSNa"
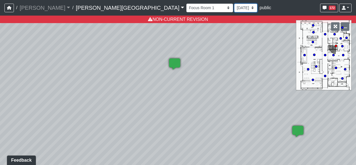
click at [234, 8] on select "[DATE] [DATE] [DATE] [DATE] [DATE] [DATE] [DATE] [DATE] [DATE] [DATE] [DATE] [D…" at bounding box center [245, 8] width 23 height 9
select select "gCgoSfPsAFUr1sedUFuJW1"
click at [234, 4] on select "[DATE] [DATE] [DATE] [DATE] [DATE] [DATE] [DATE] [DATE] [DATE] [DATE] [DATE] [D…" at bounding box center [245, 8] width 23 height 9
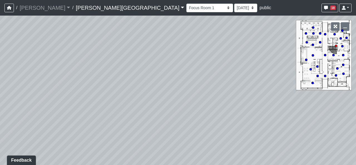
drag, startPoint x: 78, startPoint y: 118, endPoint x: 231, endPoint y: 111, distance: 152.8
click at [224, 112] on div "Loading... Main Lounge Loading... Bar Loading... Lounge 2 Loading... Created by…" at bounding box center [178, 90] width 356 height 149
drag, startPoint x: 146, startPoint y: 113, endPoint x: 140, endPoint y: 101, distance: 12.9
click at [169, 108] on div "Loading... Main Lounge Loading... Bar Loading... Lounge 2 Loading... Created by…" at bounding box center [178, 90] width 356 height 149
click at [106, 86] on icon at bounding box center [109, 93] width 17 height 17
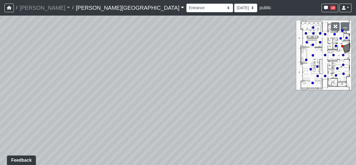
drag, startPoint x: 178, startPoint y: 111, endPoint x: 110, endPoint y: 109, distance: 67.9
click at [110, 109] on div "Loading... Main Lounge Loading... Bar Loading... Lounge 2 Loading... Created by…" at bounding box center [178, 90] width 356 height 149
click at [277, 92] on icon at bounding box center [277, 95] width 17 height 17
drag, startPoint x: 274, startPoint y: 117, endPoint x: 108, endPoint y: 103, distance: 166.3
click at [131, 104] on div "Loading... Main Lounge Loading... Bar Loading... Lounge 2 Loading... Created by…" at bounding box center [178, 90] width 356 height 149
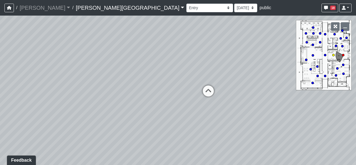
drag, startPoint x: 212, startPoint y: 100, endPoint x: 206, endPoint y: 105, distance: 7.3
click at [206, 105] on div "Loading... Main Lounge Loading... Bar Loading... Lounge 2 Loading... Created by…" at bounding box center [178, 90] width 356 height 149
click at [207, 90] on icon at bounding box center [208, 93] width 17 height 17
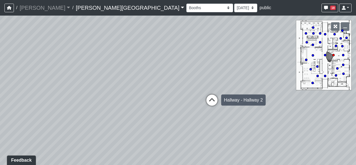
click at [215, 93] on div "Loading... [GEOGRAPHIC_DATA]" at bounding box center [211, 100] width 17 height 17
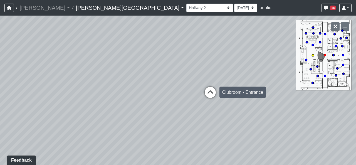
click at [217, 93] on icon at bounding box center [210, 95] width 17 height 17
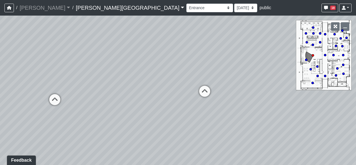
drag, startPoint x: 289, startPoint y: 112, endPoint x: 116, endPoint y: 107, distance: 173.3
click at [120, 107] on div "Loading... Main Lounge Loading... Bar Loading... Lounge 2 Loading... Created by…" at bounding box center [178, 90] width 356 height 149
click at [159, 103] on div "Loading... Main Lounge Loading... Bar Loading... Lounge 2 Loading... Created by…" at bounding box center [178, 90] width 356 height 149
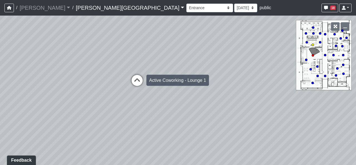
click at [135, 72] on div "Loading... Active Coworking - Lounge 1" at bounding box center [137, 80] width 17 height 17
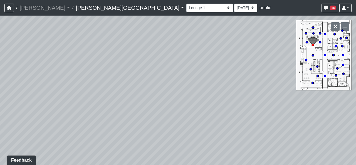
drag, startPoint x: 159, startPoint y: 86, endPoint x: 182, endPoint y: 87, distance: 23.4
click at [175, 87] on div "Loading... Main Lounge Loading... Bar Loading... Lounge 2 Loading... Created by…" at bounding box center [178, 90] width 356 height 149
click at [314, 34] on circle at bounding box center [313, 33] width 2 height 2
drag, startPoint x: 111, startPoint y: 85, endPoint x: 68, endPoint y: 81, distance: 43.0
click at [74, 81] on div "Loading... Main Lounge Loading... Bar Loading... Lounge 2 Loading... Created by…" at bounding box center [178, 90] width 356 height 149
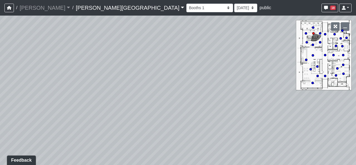
drag, startPoint x: 209, startPoint y: 86, endPoint x: 176, endPoint y: 86, distance: 33.1
click at [175, 87] on div "Loading... Main Lounge Loading... Bar Loading... Lounge 2 Loading... Created by…" at bounding box center [178, 90] width 356 height 149
drag, startPoint x: 236, startPoint y: 98, endPoint x: 163, endPoint y: 95, distance: 72.9
click at [163, 95] on div "Loading... Main Lounge Loading... Bar Loading... Lounge 2 Loading... Created by…" at bounding box center [178, 90] width 356 height 149
drag, startPoint x: 148, startPoint y: 108, endPoint x: 258, endPoint y: 107, distance: 110.6
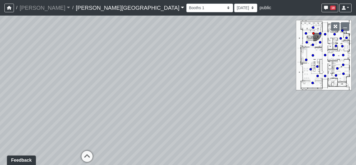
click at [258, 107] on div "Loading... Main Lounge Loading... Bar Loading... Lounge 2 Loading... Created by…" at bounding box center [178, 90] width 356 height 149
click at [312, 55] on circle at bounding box center [313, 55] width 2 height 2
select select "2p1LcMW7A2doxWKe2HrzBw"
drag, startPoint x: 139, startPoint y: 132, endPoint x: 229, endPoint y: 110, distance: 92.8
click at [234, 113] on div "Loading... Main Lounge Loading... Bar Loading... Lounge 2 Loading... Created by…" at bounding box center [178, 90] width 356 height 149
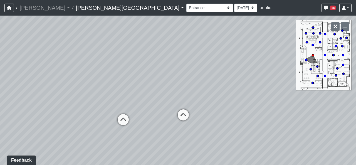
drag, startPoint x: 172, startPoint y: 86, endPoint x: 251, endPoint y: 78, distance: 79.9
click at [251, 78] on div "Loading... Main Lounge Loading... Bar Loading... Lounge 2 Loading... Created by…" at bounding box center [178, 90] width 356 height 149
drag, startPoint x: 153, startPoint y: 74, endPoint x: 198, endPoint y: 78, distance: 44.6
click at [198, 78] on div "Loading... Main Lounge Loading... Bar Loading... Lounge 2 Loading... Created by…" at bounding box center [178, 90] width 356 height 149
drag, startPoint x: 203, startPoint y: 88, endPoint x: 199, endPoint y: 88, distance: 3.9
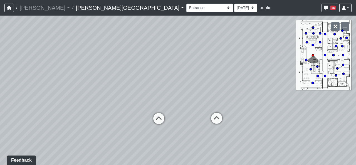
click at [199, 88] on div "Loading... Main Lounge Loading... Bar Loading... Lounge 2 Loading... Created by…" at bounding box center [178, 90] width 356 height 149
drag, startPoint x: 172, startPoint y: 93, endPoint x: 159, endPoint y: 92, distance: 13.1
click at [159, 92] on div "Loading... Main Lounge Loading... Bar Loading... Lounge 2 Loading... Created by…" at bounding box center [178, 90] width 356 height 149
drag, startPoint x: 196, startPoint y: 73, endPoint x: 192, endPoint y: 75, distance: 4.6
click at [192, 75] on div "Loading... Main Lounge Loading... Bar Loading... Lounge 2 Loading... Created by…" at bounding box center [178, 90] width 356 height 149
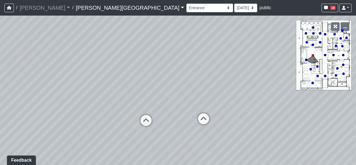
click at [186, 3] on div "Booths 1 Booths 2 Entry Lounge 1 Lounge 2 Lounge 3 Windows Bar Entrance Lounge …" at bounding box center [268, 8] width 165 height 11
click at [234, 9] on select "[DATE] [DATE] [DATE] [DATE] [DATE] [DATE] [DATE] [DATE] [DATE] [DATE] [DATE] [D…" at bounding box center [245, 8] width 23 height 9
select select "uFs6euBHNmPeGf5nPHiJmm"
click at [234, 4] on select "[DATE] [DATE] [DATE] [DATE] [DATE] [DATE] [DATE] [DATE] [DATE] [DATE] [DATE] [D…" at bounding box center [245, 8] width 23 height 9
select select "2p1LcMW7A2doxWKe2HrzBw"
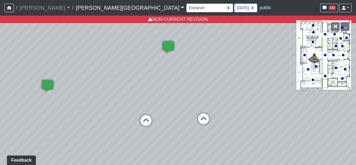
click at [234, 7] on select "[DATE] [DATE] [DATE] [DATE] [DATE] [DATE] [DATE] [DATE] [DATE] [DATE] [DATE] [D…" at bounding box center [245, 8] width 23 height 9
select select "gCgoSfPsAFUr1sedUFuJW1"
click at [234, 4] on select "[DATE] [DATE] [DATE] [DATE] [DATE] [DATE] [DATE] [DATE] [DATE] [DATE] [DATE] [D…" at bounding box center [245, 8] width 23 height 9
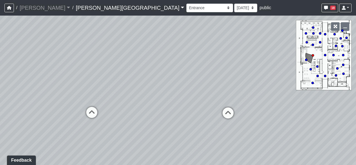
drag, startPoint x: 258, startPoint y: 98, endPoint x: 90, endPoint y: 84, distance: 168.8
click at [90, 84] on div "Loading... Main Lounge Loading... Bar Loading... Lounge 2 Loading... Created by…" at bounding box center [178, 90] width 356 height 149
drag, startPoint x: 203, startPoint y: 56, endPoint x: 118, endPoint y: 76, distance: 87.4
click at [118, 76] on div "Loading... Main Lounge Loading... Bar Loading... Lounge 2 Loading... Created by…" at bounding box center [178, 90] width 356 height 149
drag, startPoint x: 186, startPoint y: 83, endPoint x: 172, endPoint y: 86, distance: 14.4
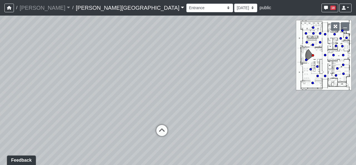
click at [172, 86] on div "Loading... Main Lounge Loading... Bar Loading... Lounge 2 Loading... Created by…" at bounding box center [178, 90] width 356 height 149
click at [167, 71] on div "Loading... Main Lounge Loading... Bar Loading... Lounge 2 Loading... Created by…" at bounding box center [178, 90] width 356 height 149
click at [164, 51] on div "Loading... Main Lounge Loading... Bar Loading... Lounge 2 Loading... Created by…" at bounding box center [178, 90] width 356 height 149
drag, startPoint x: 166, startPoint y: 77, endPoint x: 174, endPoint y: 75, distance: 8.6
click at [174, 75] on div "Loading... Main Lounge Loading... Bar Loading... Lounge 2 Loading... Created by…" at bounding box center [178, 90] width 356 height 149
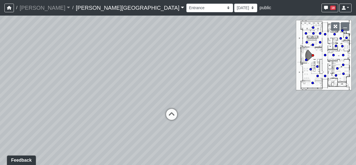
drag, startPoint x: 205, startPoint y: 95, endPoint x: 217, endPoint y: 83, distance: 16.5
click at [217, 83] on div "Loading... Main Lounge Loading... Bar Loading... Lounge 2 Loading... Created by…" at bounding box center [178, 90] width 356 height 149
drag, startPoint x: 190, startPoint y: 145, endPoint x: 207, endPoint y: 147, distance: 17.4
click at [207, 147] on div "Loading... Main Lounge Loading... Bar Loading... Lounge 2 Loading... Created by…" at bounding box center [178, 90] width 356 height 149
drag, startPoint x: 159, startPoint y: 135, endPoint x: 138, endPoint y: 137, distance: 21.2
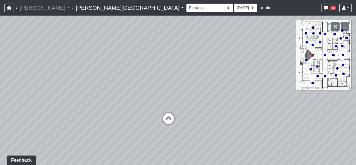
click at [138, 137] on div "Loading... Main Lounge Loading... Bar Loading... Lounge 2 Loading... Created by…" at bounding box center [178, 90] width 356 height 149
drag, startPoint x: 167, startPoint y: 68, endPoint x: 176, endPoint y: 68, distance: 9.2
click at [176, 68] on div "Loading... Main Lounge Loading... Bar Loading... Lounge 2 Loading... Created by…" at bounding box center [178, 90] width 356 height 149
drag, startPoint x: 133, startPoint y: 74, endPoint x: 142, endPoint y: 74, distance: 9.2
click at [142, 74] on div "Loading... Main Lounge Loading... Bar Loading... Lounge 2 Loading... Created by…" at bounding box center [178, 90] width 356 height 149
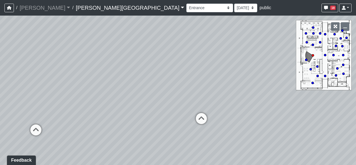
drag, startPoint x: 105, startPoint y: 73, endPoint x: 141, endPoint y: 71, distance: 36.2
click at [141, 71] on div "Loading... Main Lounge Loading... Bar Loading... Lounge 2 Loading... Created by…" at bounding box center [178, 90] width 356 height 149
drag, startPoint x: 183, startPoint y: 76, endPoint x: 166, endPoint y: 79, distance: 17.8
click at [166, 79] on div "Loading... Main Lounge Loading... Bar Loading... Lounge 2 Loading... Created by…" at bounding box center [178, 90] width 356 height 149
drag, startPoint x: 156, startPoint y: 121, endPoint x: 83, endPoint y: 109, distance: 74.0
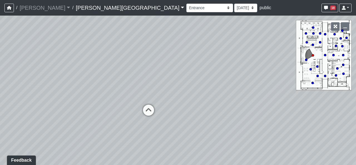
click at [83, 109] on div "Loading... Main Lounge Loading... Bar Loading... Lounge 2 Loading... Created by…" at bounding box center [178, 90] width 356 height 149
drag, startPoint x: 289, startPoint y: 123, endPoint x: 120, endPoint y: 125, distance: 169.8
click at [120, 125] on div "Loading... Main Lounge Loading... Bar Loading... Lounge 2 Loading... Created by…" at bounding box center [178, 90] width 356 height 149
click at [313, 25] on div "Loading... Main Lounge Loading... Bar Loading... Lounge 2 Loading... Created by…" at bounding box center [178, 90] width 356 height 149
click at [313, 27] on circle at bounding box center [313, 27] width 2 height 2
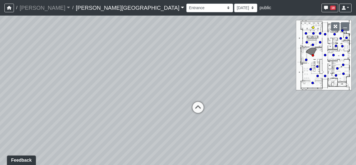
select select "71qBYD1UnnMVF4BEBvD55H"
drag, startPoint x: 197, startPoint y: 119, endPoint x: 193, endPoint y: 96, distance: 23.3
click at [139, 158] on div "Loading... Main Lounge Loading... Bar Loading... Lounge 2 Loading... Created by…" at bounding box center [178, 90] width 356 height 149
drag, startPoint x: 211, startPoint y: 60, endPoint x: 217, endPoint y: 110, distance: 51.0
click at [217, 110] on div "Loading... Main Lounge Loading... Bar Loading... Lounge 2 Loading... Created by…" at bounding box center [178, 90] width 356 height 149
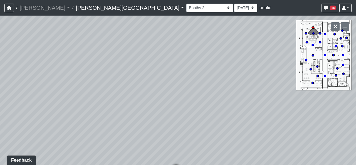
click at [186, 4] on div "Booths 1 Booths 2 Entry Lounge 1 Lounge 2 Lounge 3 Windows Bar Entrance Lounge …" at bounding box center [268, 8] width 165 height 11
click at [234, 9] on select "[DATE] [DATE] [DATE] [DATE] [DATE] [DATE] [DATE] [DATE] [DATE] [DATE] [DATE] [D…" at bounding box center [245, 8] width 23 height 9
select select "uFs6euBHNmPeGf5nPHiJmm"
click at [234, 4] on select "[DATE] [DATE] [DATE] [DATE] [DATE] [DATE] [DATE] [DATE] [DATE] [DATE] [DATE] [D…" at bounding box center [245, 8] width 23 height 9
select select "71qBYD1UnnMVF4BEBvD55H"
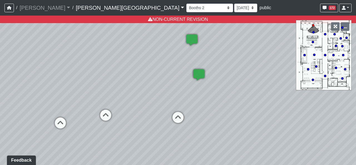
drag, startPoint x: 160, startPoint y: 115, endPoint x: 163, endPoint y: 61, distance: 54.0
click at [163, 61] on div "Loading... Main Lounge Loading... Bar Loading... Lounge 2 Loading... Created by…" at bounding box center [178, 90] width 356 height 149
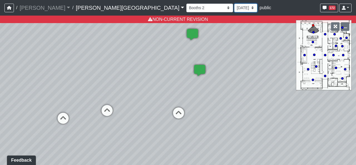
click at [234, 4] on select "[DATE] [DATE] [DATE] [DATE] [DATE] [DATE] [DATE] [DATE] [DATE] [DATE] [DATE] [D…" at bounding box center [245, 8] width 23 height 9
select select "gCgoSfPsAFUr1sedUFuJW1"
click at [234, 4] on select "[DATE] [DATE] [DATE] [DATE] [DATE] [DATE] [DATE] [DATE] [DATE] [DATE] [DATE] [D…" at bounding box center [245, 8] width 23 height 9
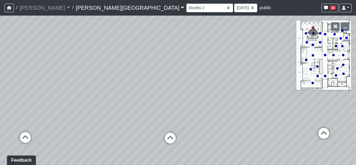
drag, startPoint x: 178, startPoint y: 69, endPoint x: 165, endPoint y: 96, distance: 29.2
click at [165, 96] on div "Loading... Main Lounge Loading... Bar Loading... Lounge 2 Loading... Created by…" at bounding box center [178, 90] width 356 height 149
drag, startPoint x: 161, startPoint y: 66, endPoint x: 161, endPoint y: 76, distance: 9.5
click at [161, 76] on div "Loading... Main Lounge Loading... Bar Loading... Lounge 2 Loading... Created by…" at bounding box center [178, 90] width 356 height 149
drag, startPoint x: 130, startPoint y: 78, endPoint x: 133, endPoint y: 79, distance: 2.8
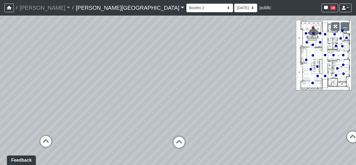
click at [133, 79] on div "Loading... Main Lounge Loading... Bar Loading... Lounge 2 Loading... Created by…" at bounding box center [178, 90] width 356 height 149
drag, startPoint x: 161, startPoint y: 81, endPoint x: 159, endPoint y: 88, distance: 7.4
click at [159, 88] on div "Loading... Main Lounge Loading... Bar Loading... Lounge 2 Loading... Created by…" at bounding box center [178, 90] width 356 height 149
drag, startPoint x: 166, startPoint y: 100, endPoint x: 168, endPoint y: 93, distance: 6.3
click at [168, 93] on div "Loading... Main Lounge Loading... Bar Loading... Lounge 2 Loading... Created by…" at bounding box center [178, 90] width 356 height 149
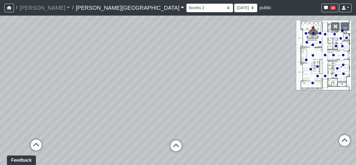
drag, startPoint x: 280, startPoint y: 148, endPoint x: 121, endPoint y: 123, distance: 160.6
click at [143, 126] on div "Loading... Main Lounge Loading... Bar Loading... Lounge 2 Loading... Created by…" at bounding box center [178, 90] width 356 height 149
drag, startPoint x: 238, startPoint y: 123, endPoint x: 104, endPoint y: 116, distance: 134.2
click at [104, 116] on div "Loading... Main Lounge Loading... Bar Loading... Lounge 2 Loading... Created by…" at bounding box center [178, 90] width 356 height 149
drag, startPoint x: 289, startPoint y: 118, endPoint x: 177, endPoint y: 116, distance: 112.9
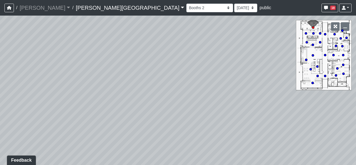
click at [177, 116] on div "Loading... Main Lounge Loading... Bar Loading... Lounge 2 Loading... Created by…" at bounding box center [178, 90] width 356 height 149
drag, startPoint x: 263, startPoint y: 143, endPoint x: 248, endPoint y: 143, distance: 15.3
click at [248, 143] on div "Loading... Main Lounge Loading... Bar Loading... Lounge 2 Loading... Created by…" at bounding box center [178, 90] width 356 height 149
drag, startPoint x: 212, startPoint y: 104, endPoint x: 226, endPoint y: 104, distance: 13.6
click at [226, 104] on div "Loading... Main Lounge Loading... Bar Loading... Lounge 2 Loading... Created by…" at bounding box center [178, 90] width 356 height 149
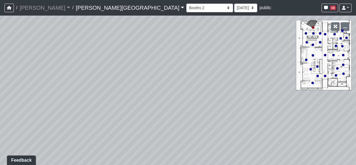
drag, startPoint x: 148, startPoint y: 94, endPoint x: 187, endPoint y: 95, distance: 39.2
click at [187, 95] on div "Loading... Main Lounge Loading... Bar Loading... Lounge 2 Loading... Created by…" at bounding box center [178, 90] width 356 height 149
drag, startPoint x: 46, startPoint y: 128, endPoint x: 103, endPoint y: 125, distance: 57.1
click at [101, 125] on div "Loading... Main Lounge Loading... Bar Loading... Lounge 2 Loading... Created by…" at bounding box center [178, 90] width 356 height 149
drag, startPoint x: 63, startPoint y: 130, endPoint x: 182, endPoint y: 126, distance: 119.3
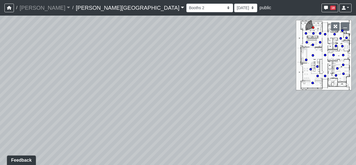
click at [182, 126] on div "Loading... Main Lounge Loading... Bar Loading... Lounge 2 Loading... Created by…" at bounding box center [178, 90] width 356 height 149
drag, startPoint x: 106, startPoint y: 119, endPoint x: 152, endPoint y: 122, distance: 46.0
click at [149, 122] on div "Loading... Main Lounge Loading... Bar Loading... Lounge 2 Loading... Created by…" at bounding box center [178, 90] width 356 height 149
drag, startPoint x: 107, startPoint y: 113, endPoint x: 109, endPoint y: 128, distance: 15.2
click at [109, 128] on div "Loading... Main Lounge Loading... Bar Loading... Lounge 2 Loading... Created by…" at bounding box center [178, 90] width 356 height 149
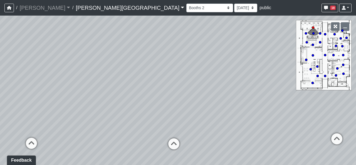
drag, startPoint x: 216, startPoint y: 85, endPoint x: 242, endPoint y: 106, distance: 33.0
click at [242, 106] on div "Loading... Main Lounge Loading... Bar Loading... Lounge 2 Loading... Created by…" at bounding box center [178, 90] width 356 height 149
drag, startPoint x: 232, startPoint y: 124, endPoint x: 279, endPoint y: 78, distance: 65.5
click at [279, 78] on div "Loading... Main Lounge Loading... Bar Loading... Lounge 2 Loading... Created by…" at bounding box center [178, 90] width 356 height 149
drag, startPoint x: 27, startPoint y: 117, endPoint x: 57, endPoint y: 118, distance: 30.0
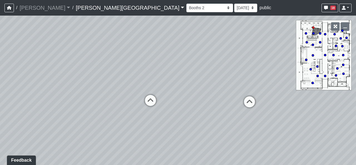
click at [57, 118] on div "Loading... Main Lounge Loading... Bar Loading... Lounge 2 Loading... Created by…" at bounding box center [178, 90] width 356 height 149
drag, startPoint x: 216, startPoint y: 123, endPoint x: 169, endPoint y: 130, distance: 47.1
click at [177, 130] on div "Loading... Main Lounge Loading... Bar Loading... Lounge 2 Loading... Created by…" at bounding box center [178, 90] width 356 height 149
click at [91, 112] on icon at bounding box center [93, 112] width 17 height 17
drag, startPoint x: 259, startPoint y: 145, endPoint x: 129, endPoint y: 143, distance: 129.8
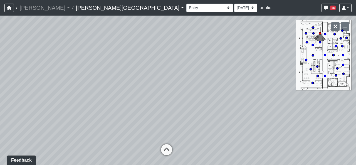
click at [143, 144] on div "Loading... Main Lounge Loading... Bar Loading... Lounge 2 Loading... Created by…" at bounding box center [178, 90] width 356 height 149
drag, startPoint x: 253, startPoint y: 127, endPoint x: 105, endPoint y: 134, distance: 148.0
click at [105, 134] on div "Loading... Main Lounge Loading... Bar Loading... Lounge 2 Loading... Created by…" at bounding box center [178, 90] width 356 height 149
drag, startPoint x: 275, startPoint y: 100, endPoint x: 223, endPoint y: 116, distance: 54.6
click at [223, 116] on div "Loading... Main Lounge Loading... Bar Loading... Lounge 2 Loading... Created by…" at bounding box center [178, 90] width 356 height 149
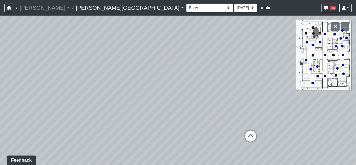
drag, startPoint x: 225, startPoint y: 109, endPoint x: 230, endPoint y: 113, distance: 5.9
click at [230, 113] on div "Loading... Main Lounge Loading... Bar Loading... Lounge 2 Loading... Created by…" at bounding box center [178, 90] width 356 height 149
drag, startPoint x: 182, startPoint y: 97, endPoint x: 185, endPoint y: 110, distance: 14.0
click at [185, 110] on div "Loading... Main Lounge Loading... Bar Loading... Lounge 2 Loading... Created by…" at bounding box center [178, 90] width 356 height 149
drag, startPoint x: 175, startPoint y: 128, endPoint x: 183, endPoint y: 133, distance: 8.9
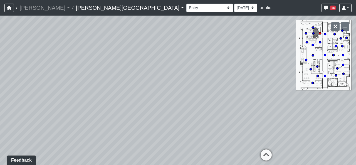
click at [183, 133] on div "Loading... Main Lounge Loading... Bar Loading... Lounge 2 Loading... Created by…" at bounding box center [178, 90] width 356 height 149
drag, startPoint x: 203, startPoint y: 121, endPoint x: 205, endPoint y: 106, distance: 15.4
click at [205, 106] on div "Loading... Main Lounge Loading... Bar Loading... Lounge 2 Loading... Created by…" at bounding box center [178, 90] width 356 height 149
drag, startPoint x: 192, startPoint y: 107, endPoint x: 189, endPoint y: 69, distance: 37.9
click at [189, 69] on div "Loading... Main Lounge Loading... Bar Loading... Lounge 2 Loading... Created by…" at bounding box center [178, 90] width 356 height 149
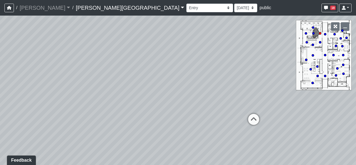
drag, startPoint x: 184, startPoint y: 119, endPoint x: 184, endPoint y: 136, distance: 17.2
click at [184, 136] on div "Loading... Main Lounge Loading... Bar Loading... Lounge 2 Loading... Created by…" at bounding box center [178, 90] width 356 height 149
click at [234, 9] on select "[DATE] [DATE] [DATE] [DATE] [DATE] [DATE] [DATE] [DATE] [DATE] [DATE] [DATE] [D…" at bounding box center [245, 8] width 23 height 9
click at [251, 117] on icon at bounding box center [253, 122] width 17 height 17
select select "71qBYD1UnnMVF4BEBvD55H"
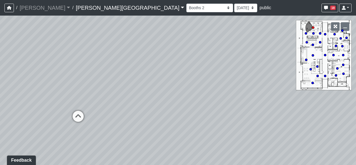
drag, startPoint x: 145, startPoint y: 109, endPoint x: 233, endPoint y: 111, distance: 88.7
click at [213, 110] on div "Loading... Main Lounge Loading... Bar Loading... Lounge 2 Loading... Created by…" at bounding box center [178, 90] width 356 height 149
drag, startPoint x: 134, startPoint y: 85, endPoint x: 173, endPoint y: 94, distance: 39.9
click at [173, 94] on div "Loading... Main Lounge Loading... Bar Loading... Lounge 2 Loading... Created by…" at bounding box center [178, 90] width 356 height 149
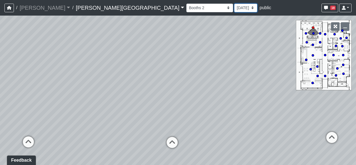
click at [234, 8] on select "[DATE] [DATE] [DATE] [DATE] [DATE] [DATE] [DATE] [DATE] [DATE] [DATE] [DATE] [D…" at bounding box center [245, 8] width 23 height 9
select select "e2hGBVLoWR2ECHbZNAs8Jw"
click at [234, 4] on select "[DATE] [DATE] [DATE] [DATE] [DATE] [DATE] [DATE] [DATE] [DATE] [DATE] [DATE] [D…" at bounding box center [245, 8] width 23 height 9
select select "71qBYD1UnnMVF4BEBvD55H"
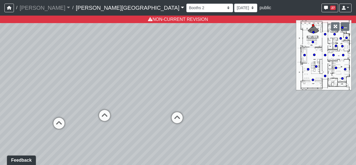
drag, startPoint x: 145, startPoint y: 108, endPoint x: 151, endPoint y: 84, distance: 24.7
click at [151, 84] on div "Loading... Main Lounge Loading... Bar Loading... Lounge 2 Loading... Created by…" at bounding box center [178, 90] width 356 height 149
drag, startPoint x: 203, startPoint y: 118, endPoint x: 200, endPoint y: 106, distance: 12.1
click at [200, 106] on div "Loading... Main Lounge Loading... Bar Loading... Lounge 2 Loading... Created by…" at bounding box center [178, 90] width 356 height 149
click at [234, 10] on select "[DATE] [DATE] [DATE] [DATE] [DATE] [DATE] [DATE] [DATE] [DATE] [DATE] [DATE] [D…" at bounding box center [245, 8] width 23 height 9
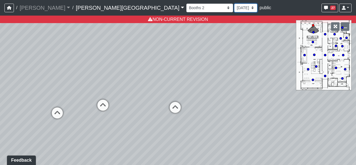
click at [234, 10] on select "[DATE] [DATE] [DATE] [DATE] [DATE] [DATE] [DATE] [DATE] [DATE] [DATE] [DATE] [D…" at bounding box center [245, 8] width 23 height 9
select select "gCgoSfPsAFUr1sedUFuJW1"
click at [234, 4] on select "[DATE] [DATE] [DATE] [DATE] [DATE] [DATE] [DATE] [DATE] [DATE] [DATE] [DATE] [D…" at bounding box center [245, 8] width 23 height 9
select select "71qBYD1UnnMVF4BEBvD55H"
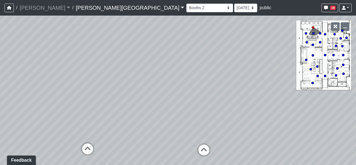
drag, startPoint x: 192, startPoint y: 83, endPoint x: 231, endPoint y: 126, distance: 57.9
click at [231, 126] on div "Loading... Main Lounge Loading... Bar Loading... Lounge 2 Loading... Created by…" at bounding box center [178, 90] width 356 height 149
drag, startPoint x: 231, startPoint y: 126, endPoint x: 162, endPoint y: 94, distance: 75.7
click at [162, 94] on div "Loading... Main Lounge Loading... Bar Loading... Lounge 2 Loading... Created by…" at bounding box center [178, 90] width 356 height 149
drag, startPoint x: 245, startPoint y: 121, endPoint x: 225, endPoint y: 116, distance: 20.4
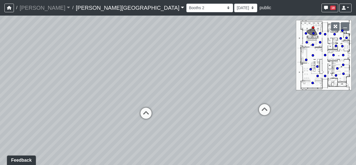
click at [225, 116] on div "Loading... Main Lounge Loading... Bar Loading... Lounge 2 Loading... Created by…" at bounding box center [178, 90] width 356 height 149
drag, startPoint x: 243, startPoint y: 134, endPoint x: 91, endPoint y: 102, distance: 155.3
click at [90, 103] on div "Loading... Main Lounge Loading... Bar Loading... Lounge 2 Loading... Created by…" at bounding box center [178, 90] width 356 height 149
drag, startPoint x: 171, startPoint y: 101, endPoint x: 281, endPoint y: 126, distance: 112.9
click at [287, 128] on div "Loading... Main Lounge Loading... Bar Loading... Lounge 2 Loading... Created by…" at bounding box center [178, 90] width 356 height 149
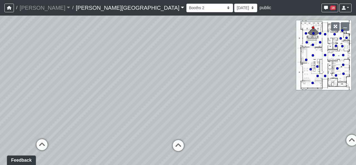
drag, startPoint x: 190, startPoint y: 87, endPoint x: 259, endPoint y: 121, distance: 77.9
click at [259, 121] on div "Loading... Main Lounge Loading... Bar Loading... Lounge 2 Loading... Created by…" at bounding box center [178, 90] width 356 height 149
drag, startPoint x: 229, startPoint y: 113, endPoint x: 234, endPoint y: 107, distance: 8.5
click at [234, 107] on div "Loading... Main Lounge Loading... Bar Loading... Lounge 2 Loading... Created by…" at bounding box center [178, 90] width 356 height 149
drag, startPoint x: 220, startPoint y: 133, endPoint x: 218, endPoint y: 130, distance: 3.5
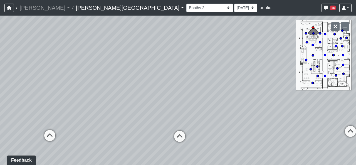
click at [218, 130] on div "Loading... Main Lounge Loading... Bar Loading... Lounge 2 Loading... Created by…" at bounding box center [178, 90] width 356 height 149
drag, startPoint x: 208, startPoint y: 129, endPoint x: 208, endPoint y: 115, distance: 14.5
click at [208, 115] on div "Loading... Main Lounge Loading... Bar Loading... Lounge 2 Loading... Created by…" at bounding box center [178, 90] width 356 height 149
drag, startPoint x: 214, startPoint y: 130, endPoint x: 214, endPoint y: 141, distance: 11.1
click at [214, 141] on div "Loading... Main Lounge Loading... Bar Loading... Lounge 2 Loading... Created by…" at bounding box center [178, 90] width 356 height 149
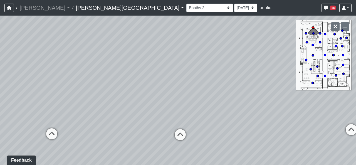
drag, startPoint x: 191, startPoint y: 75, endPoint x: 190, endPoint y: 81, distance: 6.4
click at [190, 81] on div "Loading... Main Lounge Loading... Bar Loading... Lounge 2 Loading... Created by…" at bounding box center [178, 90] width 356 height 149
drag, startPoint x: 207, startPoint y: 90, endPoint x: 200, endPoint y: 86, distance: 8.2
click at [200, 86] on div "Loading... Main Lounge Loading... Bar Loading... Lounge 2 Loading... Created by…" at bounding box center [178, 90] width 356 height 149
drag, startPoint x: 201, startPoint y: 89, endPoint x: 210, endPoint y: 89, distance: 9.2
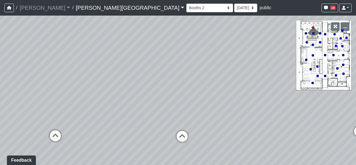
click at [210, 89] on div "Loading... Main Lounge Loading... Bar Loading... Lounge 2 Loading... Created by…" at bounding box center [178, 90] width 356 height 149
drag, startPoint x: 226, startPoint y: 139, endPoint x: 63, endPoint y: 114, distance: 165.3
click at [63, 114] on div "Loading... Main Lounge Loading... Bar Loading... Lounge 2 Loading... Created by…" at bounding box center [178, 90] width 356 height 149
drag, startPoint x: 271, startPoint y: 124, endPoint x: 265, endPoint y: 89, distance: 35.6
click at [324, 114] on div "Loading... Main Lounge Loading... Bar Loading... Lounge 2 Loading... Created by…" at bounding box center [178, 90] width 356 height 149
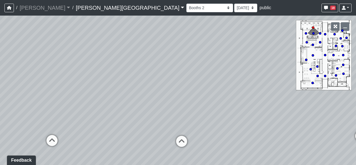
drag, startPoint x: 140, startPoint y: 43, endPoint x: 247, endPoint y: 83, distance: 114.5
click at [247, 83] on div "Loading... Main Lounge Loading... Bar Loading... Lounge 2 Loading... Created by…" at bounding box center [178, 90] width 356 height 149
